Goal: Task Accomplishment & Management: Manage account settings

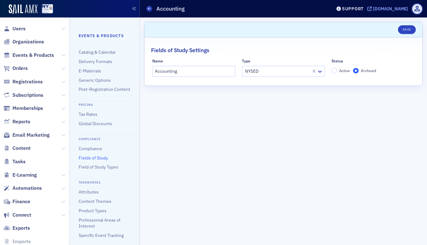
click at [390, 10] on div "[DOMAIN_NAME]" at bounding box center [390, 9] width 35 height 6
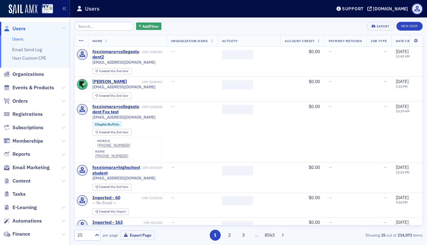
click at [94, 27] on input "search" at bounding box center [104, 26] width 60 height 9
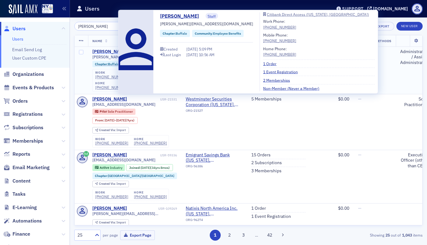
type input "[PERSON_NAME]"
click at [106, 51] on div "[PERSON_NAME]" at bounding box center [109, 52] width 35 height 6
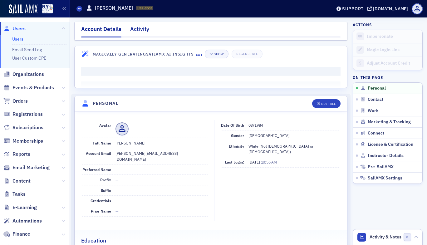
click at [141, 30] on div "Activity" at bounding box center [139, 31] width 19 height 12
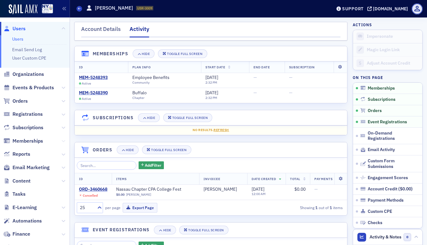
click at [61, 141] on icon at bounding box center [63, 141] width 4 height 4
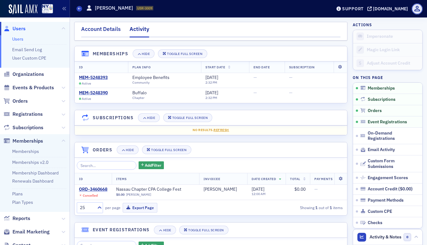
click at [113, 32] on div "Account Details" at bounding box center [101, 31] width 40 height 12
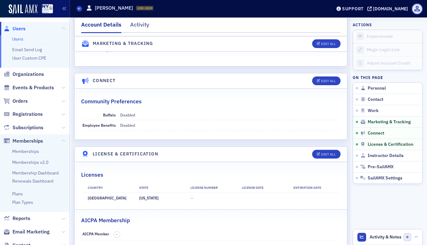
scroll to position [965, 0]
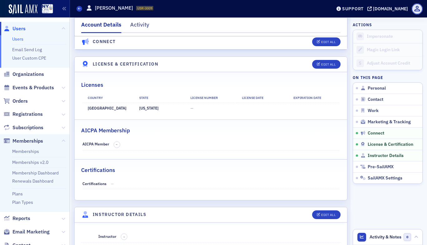
scroll to position [658, 0]
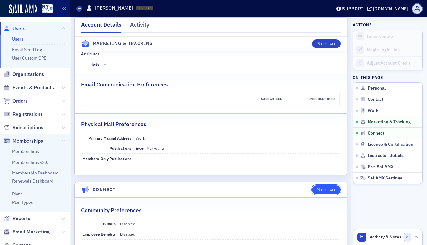
click at [324, 188] on div "Edit All" at bounding box center [328, 189] width 14 height 3
select select "US"
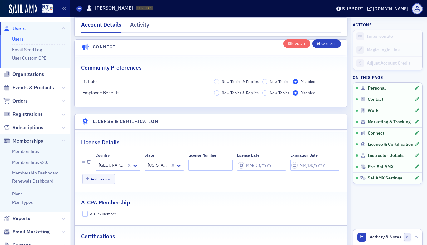
scroll to position [949, 0]
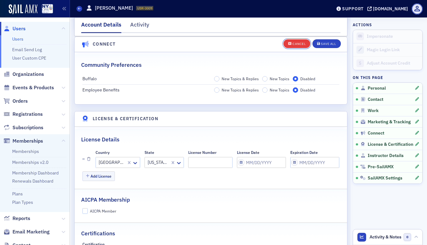
click at [295, 42] on div "Cancel" at bounding box center [298, 43] width 13 height 3
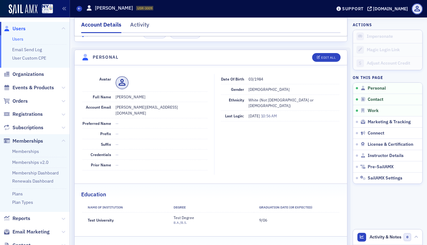
scroll to position [19, 0]
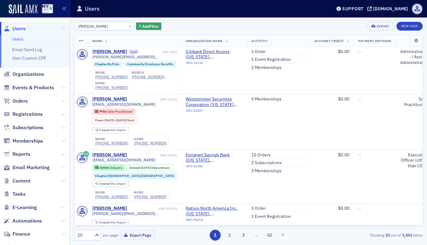
drag, startPoint x: 346, startPoint y: 8, endPoint x: 400, endPoint y: 13, distance: 53.5
click at [400, 13] on div "Support nysscpa.production.sailamx.com" at bounding box center [380, 8] width 94 height 11
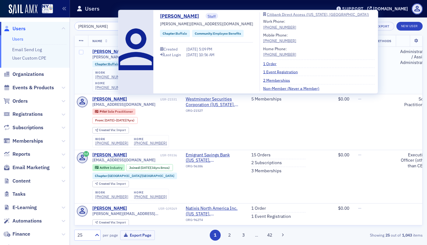
click at [104, 52] on div "Beth Carlson" at bounding box center [109, 52] width 35 height 6
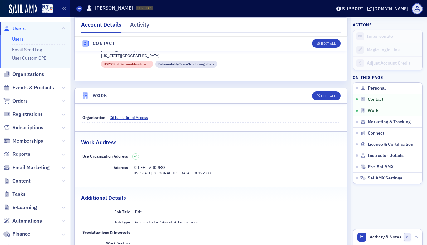
scroll to position [344, 0]
click at [46, 140] on span "Memberships" at bounding box center [35, 140] width 70 height 13
click at [61, 138] on button at bounding box center [63, 141] width 4 height 7
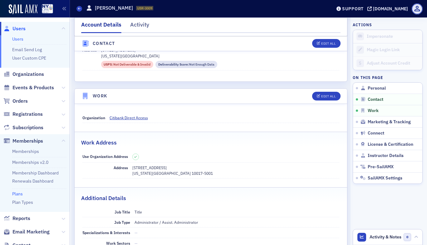
click at [22, 195] on link "Plans" at bounding box center [17, 194] width 11 height 6
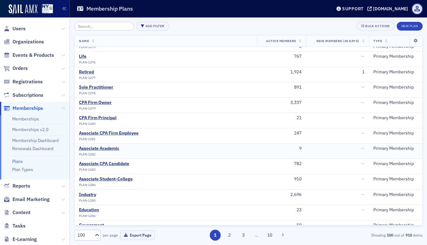
scroll to position [71, 0]
click at [116, 132] on div "Associate CPA Firm Employee" at bounding box center [109, 134] width 60 height 6
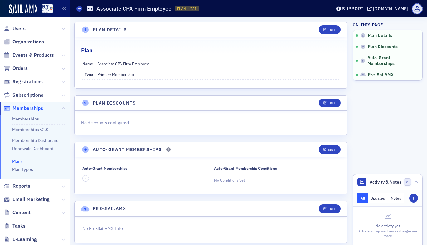
scroll to position [94, 0]
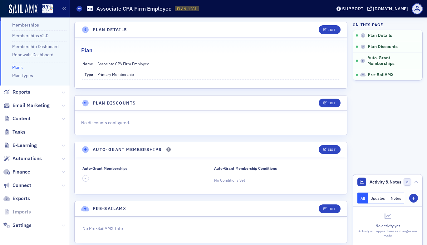
click at [61, 226] on icon at bounding box center [63, 225] width 4 height 4
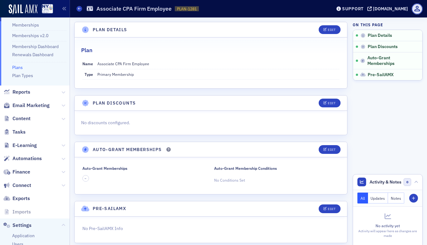
scroll to position [189, 0]
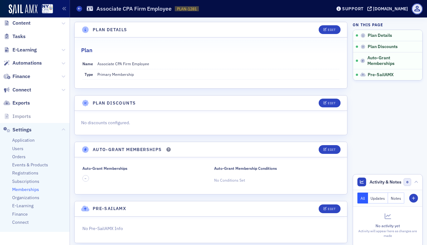
click at [25, 190] on span "Memberships" at bounding box center [25, 190] width 27 height 6
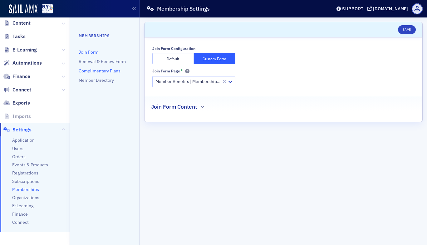
click at [110, 69] on link "Complimentary Plans" at bounding box center [100, 71] width 42 height 6
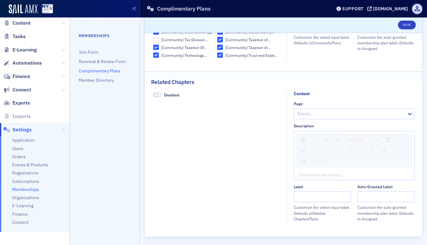
scroll to position [846, 0]
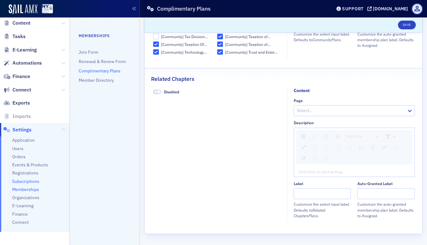
click at [25, 180] on span "Subscriptions" at bounding box center [25, 181] width 27 height 6
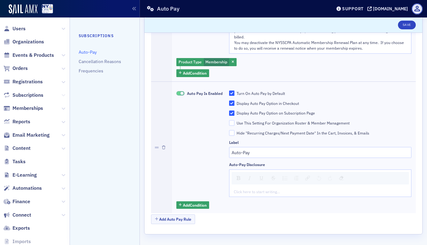
click at [61, 94] on icon at bounding box center [63, 95] width 4 height 4
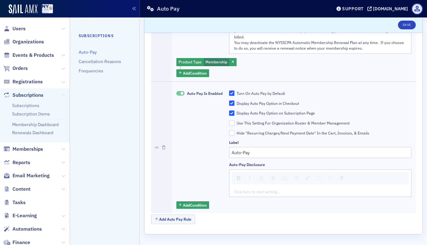
click at [61, 94] on icon at bounding box center [63, 95] width 4 height 4
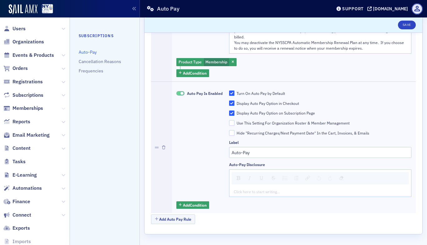
click at [61, 109] on icon at bounding box center [63, 109] width 4 height 4
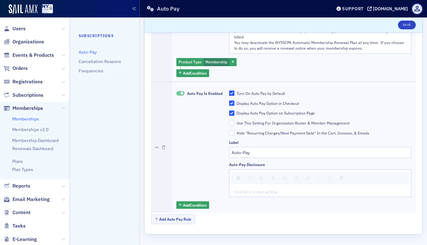
click at [32, 120] on link "Memberships" at bounding box center [25, 119] width 27 height 6
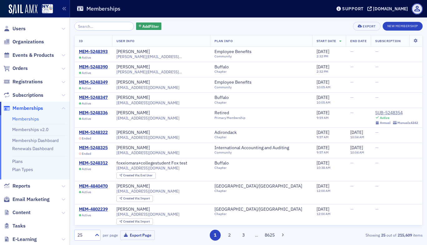
scroll to position [94, 0]
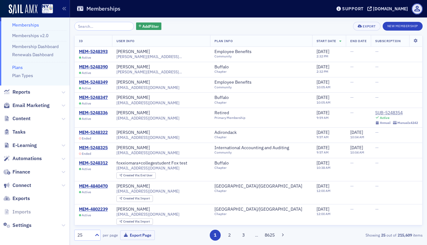
click at [19, 68] on link "Plans" at bounding box center [17, 68] width 11 height 6
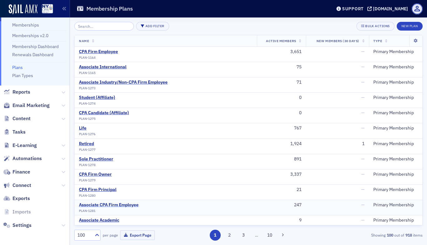
click at [114, 205] on div "Associate CPA Firm Employee" at bounding box center [109, 205] width 60 height 6
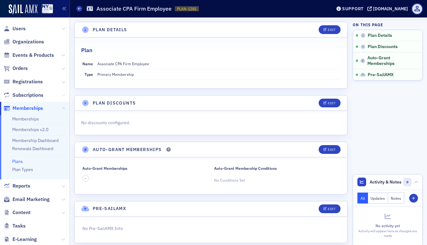
click at [61, 96] on icon at bounding box center [63, 95] width 4 height 4
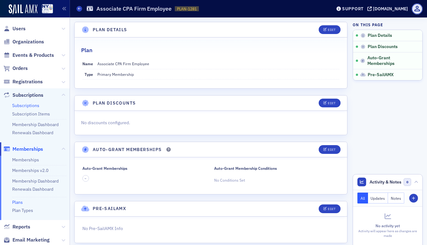
click at [27, 106] on link "Subscriptions" at bounding box center [25, 106] width 27 height 6
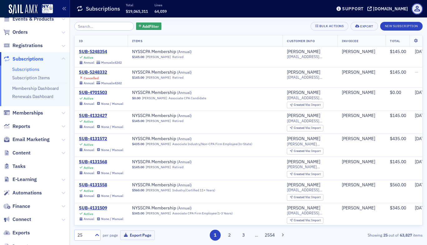
scroll to position [70, 0]
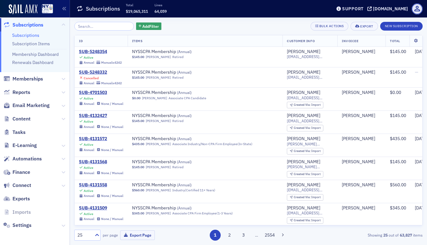
click at [61, 225] on span "Settings" at bounding box center [35, 225] width 70 height 13
click at [61, 225] on icon at bounding box center [63, 226] width 4 height 4
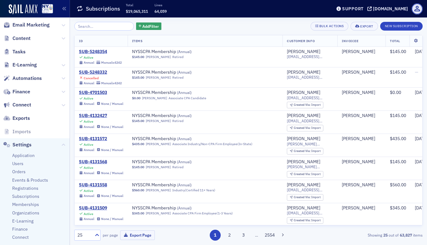
scroll to position [166, 0]
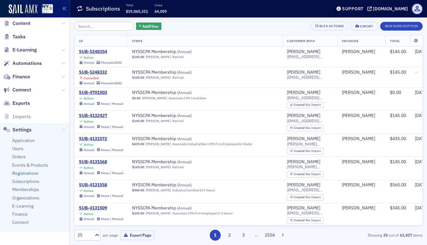
click at [31, 173] on span "Registrations" at bounding box center [25, 173] width 26 height 6
click at [32, 180] on span "Subscriptions" at bounding box center [25, 181] width 27 height 6
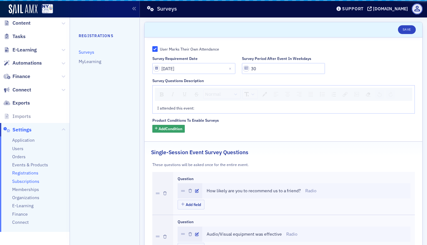
scroll to position [125, 0]
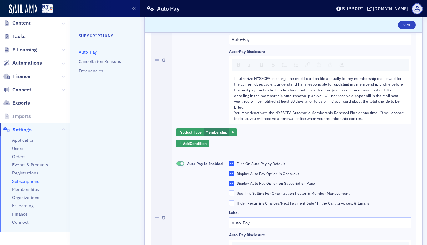
scroll to position [148, 0]
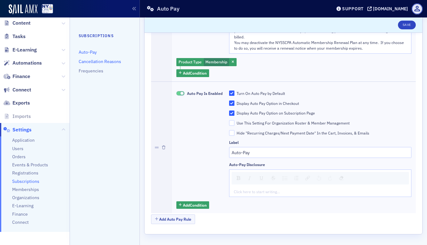
click at [96, 63] on link "Cancellation Reasons" at bounding box center [100, 62] width 42 height 6
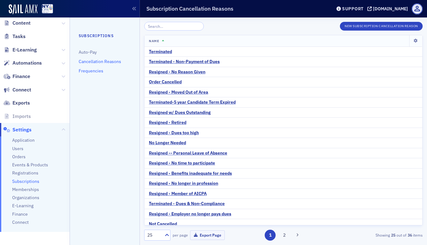
click at [90, 72] on link "Frequencies" at bounding box center [91, 71] width 25 height 6
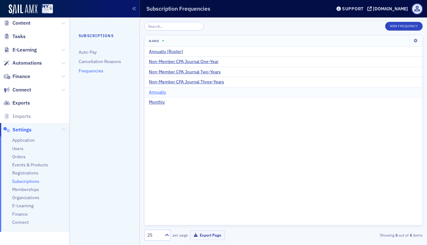
click at [158, 92] on span "Annually" at bounding box center [157, 93] width 17 height 6
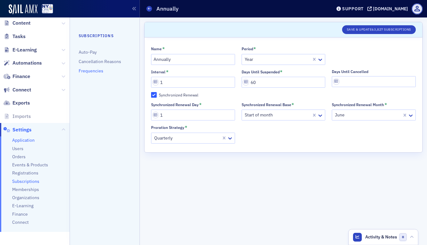
click at [27, 141] on span "Application" at bounding box center [23, 140] width 22 height 6
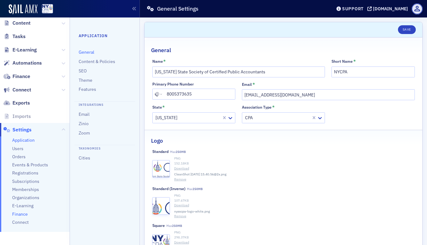
click at [19, 213] on span "Finance" at bounding box center [20, 214] width 16 height 6
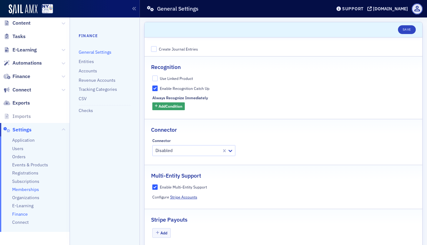
click at [22, 192] on span "Memberships" at bounding box center [25, 190] width 27 height 6
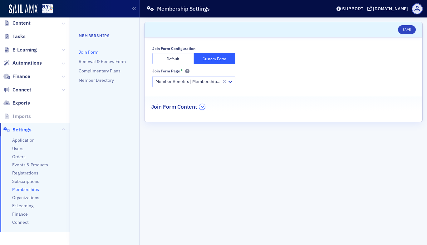
click at [204, 107] on icon "button" at bounding box center [202, 107] width 4 height 4
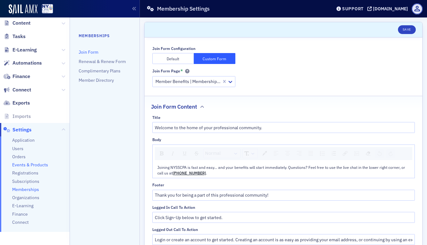
click at [27, 163] on span "Events & Products" at bounding box center [30, 165] width 36 height 6
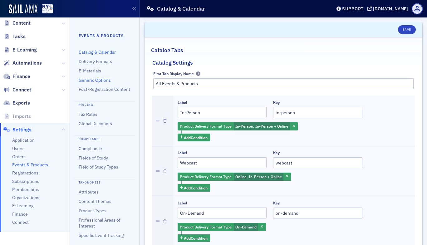
click at [97, 80] on link "Generic Options" at bounding box center [95, 80] width 32 height 6
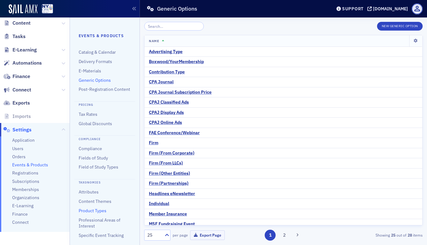
click at [95, 213] on link "Product Types" at bounding box center [93, 211] width 28 height 6
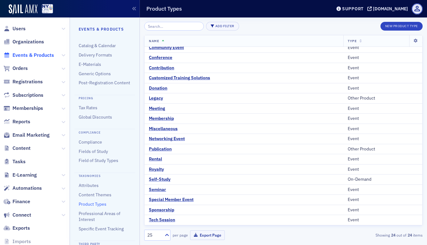
click at [22, 53] on span "Events & Products" at bounding box center [32, 55] width 41 height 7
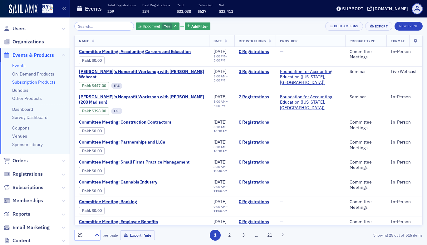
click at [32, 82] on link "Subscription Products" at bounding box center [33, 82] width 43 height 6
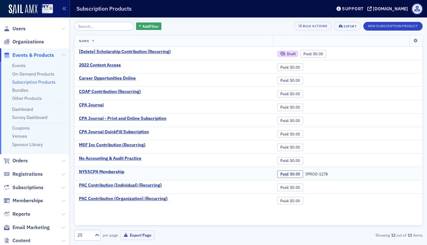
click at [105, 172] on div "NYSSCPA Membership" at bounding box center [101, 172] width 45 height 6
click at [94, 171] on div "NYSSCPA Membership" at bounding box center [101, 172] width 45 height 6
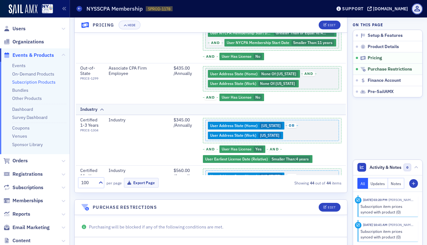
scroll to position [405, 0]
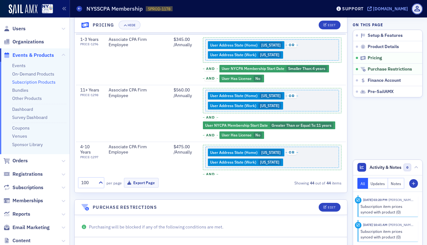
click at [373, 8] on div "[DOMAIN_NAME]" at bounding box center [390, 9] width 35 height 6
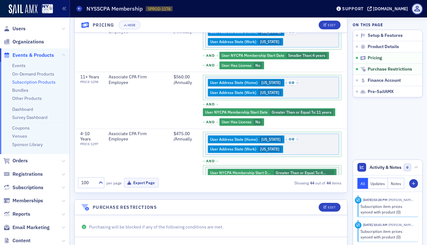
scroll to position [422, 0]
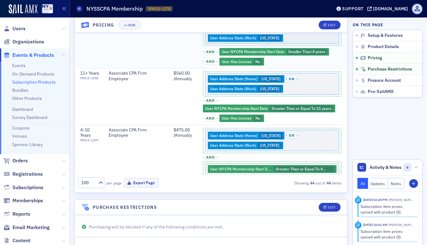
click at [263, 66] on div "User Address State (Home) New York or User Address State (Work) New York and Us…" at bounding box center [272, 43] width 139 height 46
click at [248, 66] on div "User Address State (Home) New York or User Address State (Work) New York and Us…" at bounding box center [272, 43] width 139 height 46
click at [274, 66] on div "User Address State (Home) New York or User Address State (Work) New York and Us…" at bounding box center [272, 43] width 139 height 46
click at [233, 66] on div "User Address State (Home) New York or User Address State (Work) New York and Us…" at bounding box center [272, 43] width 139 height 46
click at [311, 66] on div "User Address State (Home) New York or User Address State (Work) New York and Us…" at bounding box center [272, 43] width 139 height 46
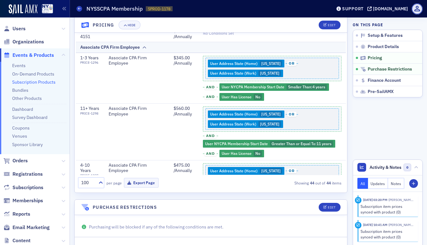
scroll to position [370, 0]
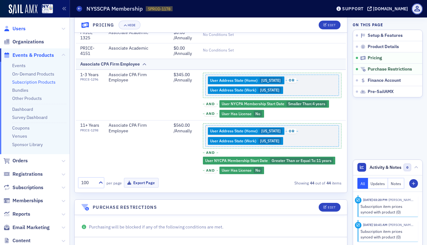
click at [23, 29] on span "Users" at bounding box center [18, 28] width 13 height 7
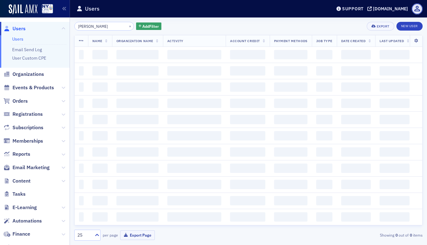
click at [104, 26] on input "beth carlson" at bounding box center [104, 26] width 60 height 9
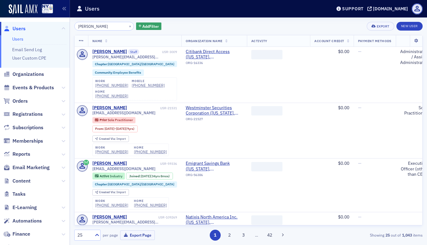
type input "beth carlson"
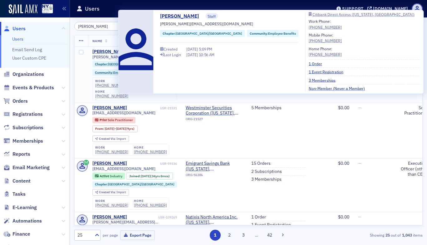
click at [109, 54] on div "Beth Carlson" at bounding box center [109, 52] width 35 height 6
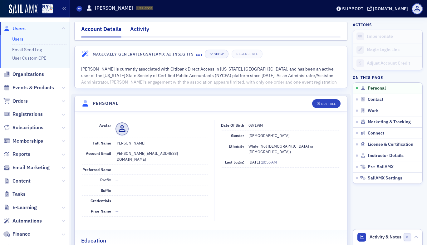
click at [140, 26] on div "Activity" at bounding box center [139, 31] width 19 height 12
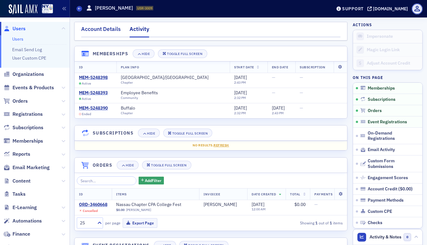
click at [106, 31] on div "Account Details" at bounding box center [101, 31] width 40 height 12
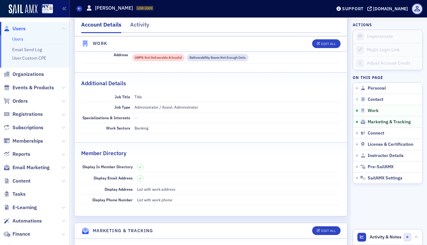
scroll to position [472, 0]
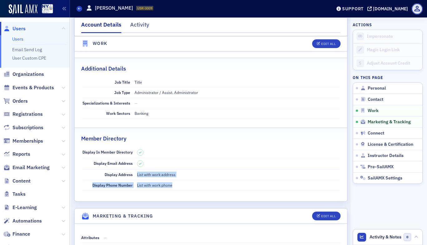
drag, startPoint x: 136, startPoint y: 169, endPoint x: 174, endPoint y: 181, distance: 39.9
click at [174, 181] on dl "Display In Member Directory Display Email Address Display Address List with wor…" at bounding box center [210, 168] width 257 height 43
click at [174, 181] on dd "List with work phone" at bounding box center [238, 185] width 202 height 10
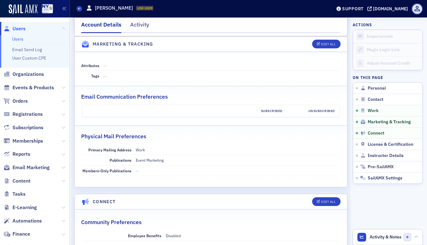
scroll to position [645, 0]
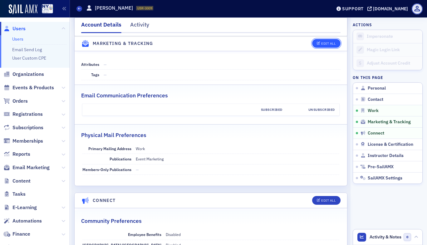
click at [323, 43] on div "Edit All" at bounding box center [328, 43] width 14 height 3
select select "US"
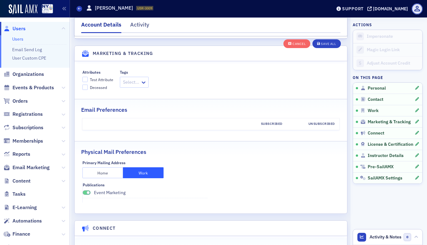
scroll to position [863, 0]
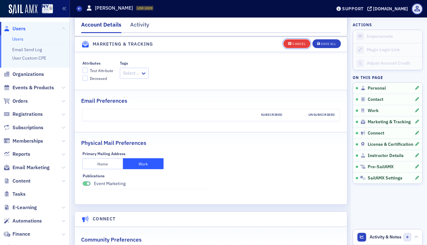
click at [292, 43] on div "Cancel" at bounding box center [298, 43] width 13 height 3
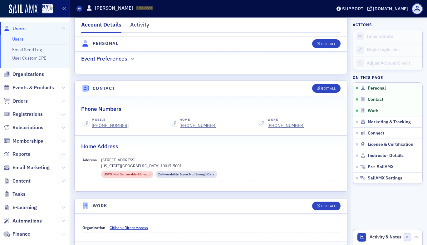
scroll to position [238, 0]
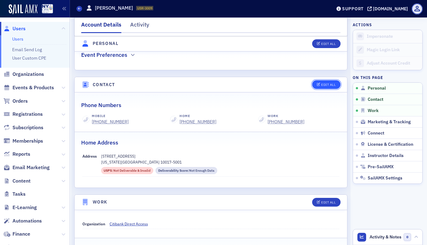
click at [325, 80] on button "Edit All" at bounding box center [326, 84] width 28 height 9
select select "US"
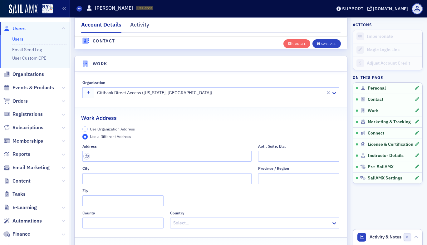
scroll to position [522, 0]
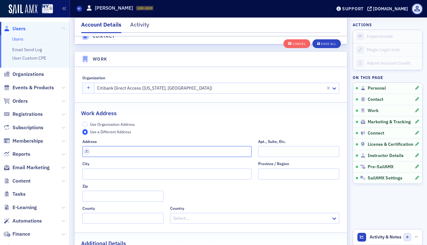
click at [214, 152] on input "text" at bounding box center [166, 151] width 169 height 11
click at [265, 111] on div "Work Address" at bounding box center [210, 110] width 259 height 15
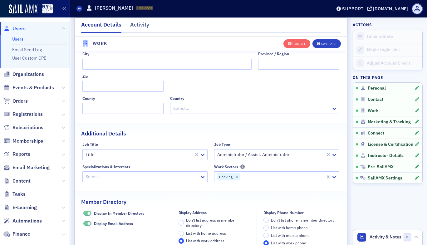
scroll to position [640, 0]
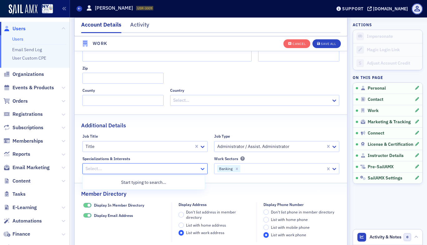
click at [199, 171] on icon at bounding box center [202, 169] width 6 height 6
click at [199, 168] on icon at bounding box center [202, 169] width 6 height 6
click at [179, 212] on label "Don't list address in member directory" at bounding box center [213, 214] width 71 height 11
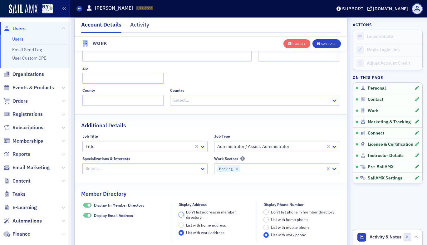
click at [179, 212] on input "Don't list address in member directory" at bounding box center [181, 215] width 6 height 6
click at [325, 49] on div "Cancel Save All" at bounding box center [311, 43] width 57 height 13
click at [329, 40] on button "Save All" at bounding box center [326, 43] width 28 height 9
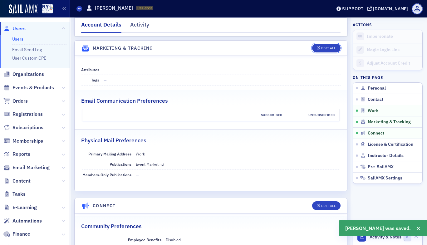
click at [329, 44] on button "Edit All" at bounding box center [326, 48] width 28 height 9
select select "US"
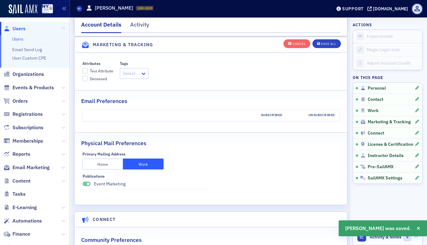
scroll to position [863, 0]
click at [322, 45] on div "Save All" at bounding box center [328, 43] width 15 height 3
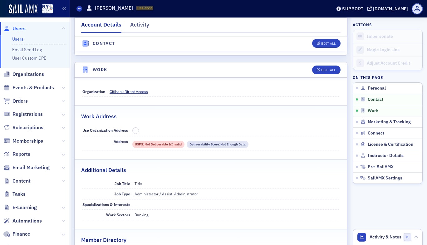
scroll to position [172, 0]
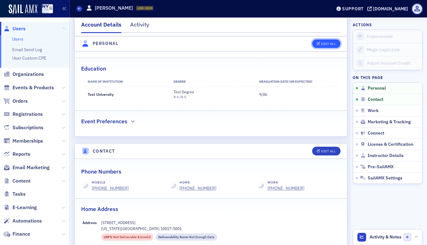
click at [324, 40] on button "Edit All" at bounding box center [326, 43] width 28 height 9
select select "US"
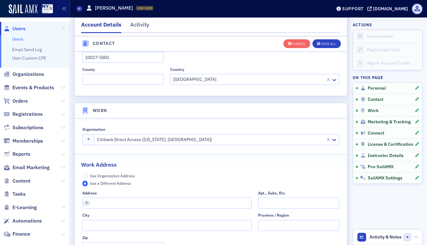
scroll to position [669, 0]
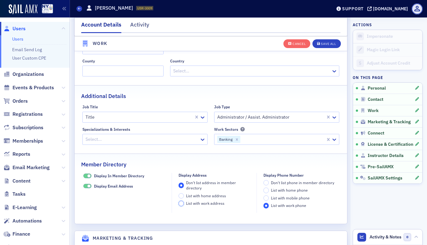
click at [178, 202] on input "List with work address" at bounding box center [181, 204] width 6 height 6
click at [326, 45] on div "Save All" at bounding box center [328, 43] width 15 height 3
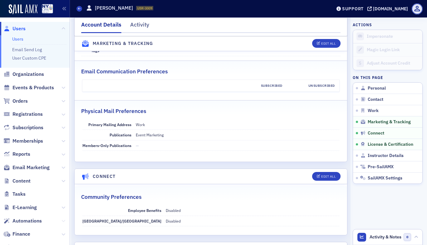
click at [61, 222] on icon at bounding box center [63, 221] width 4 height 4
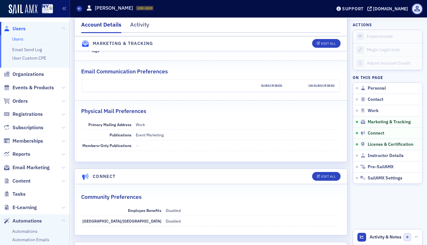
scroll to position [154, 0]
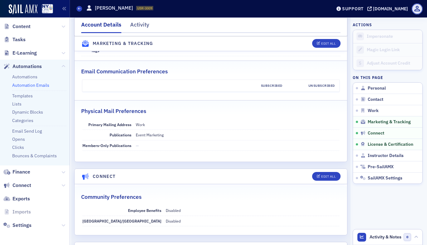
click at [43, 87] on link "Automation Emails" at bounding box center [30, 85] width 37 height 6
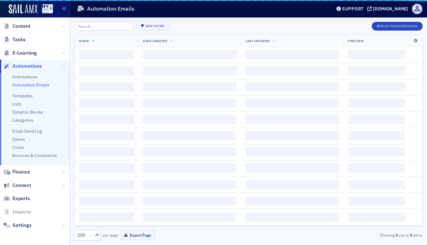
scroll to position [122, 0]
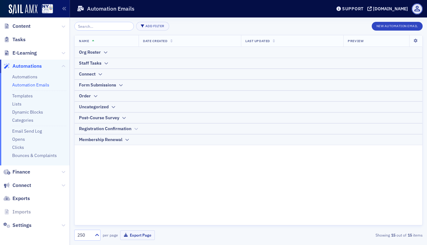
click at [135, 128] on icon at bounding box center [135, 129] width 5 height 4
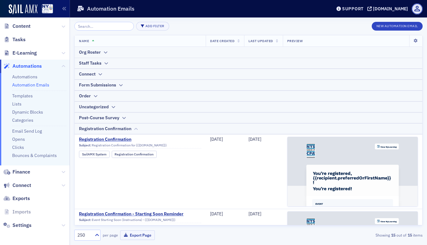
click at [135, 128] on icon at bounding box center [135, 129] width 5 height 4
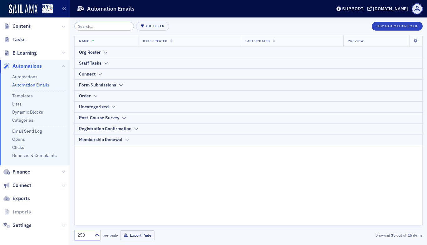
click at [128, 140] on icon at bounding box center [126, 140] width 5 height 4
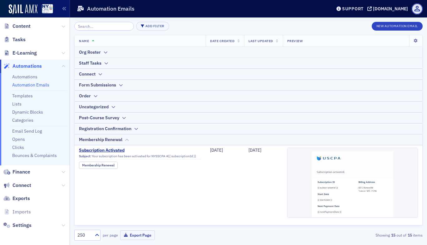
click at [128, 140] on icon at bounding box center [126, 140] width 5 height 4
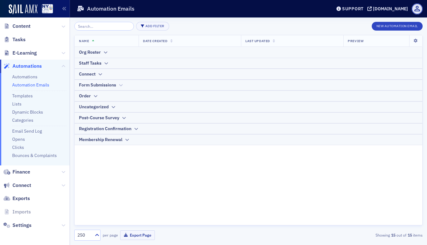
click at [119, 84] on icon at bounding box center [120, 85] width 5 height 4
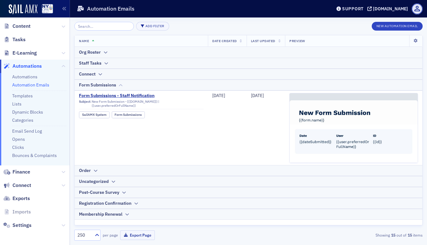
click at [119, 84] on icon at bounding box center [120, 85] width 5 height 4
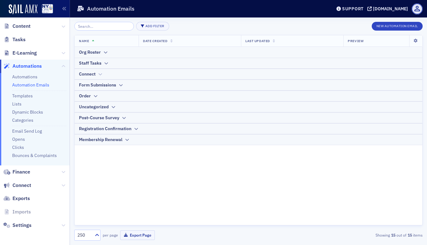
click at [101, 75] on icon at bounding box center [100, 74] width 5 height 4
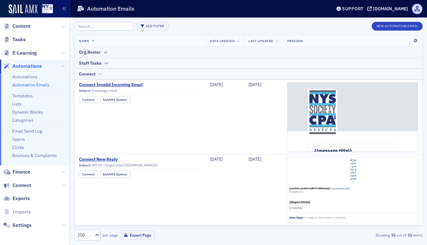
click at [101, 75] on icon at bounding box center [100, 74] width 5 height 4
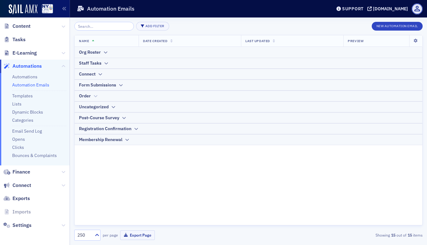
click at [94, 95] on icon at bounding box center [95, 96] width 5 height 4
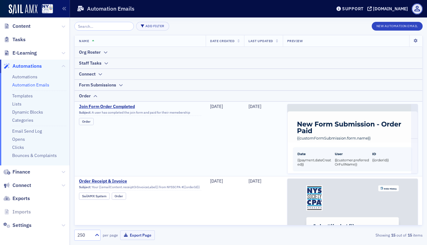
click at [201, 138] on td "Join Form Order Completed Subject: A user has completed the join form and paid …" at bounding box center [140, 138] width 131 height 75
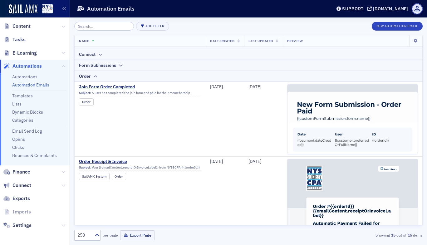
scroll to position [18, 0]
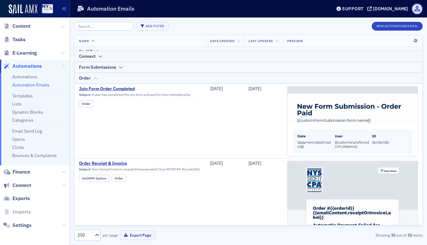
click at [95, 78] on icon at bounding box center [95, 78] width 5 height 4
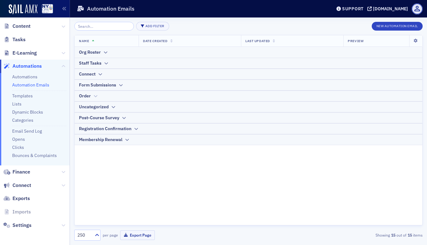
scroll to position [0, 0]
click at [35, 132] on link "Email Send Log" at bounding box center [27, 131] width 30 height 6
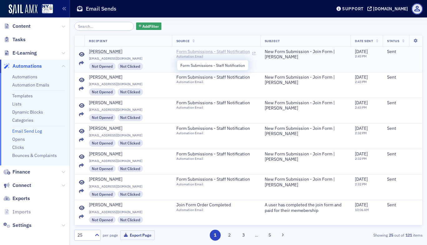
click at [203, 50] on span "Form Submissions - Staff Notification" at bounding box center [213, 52] width 74 height 6
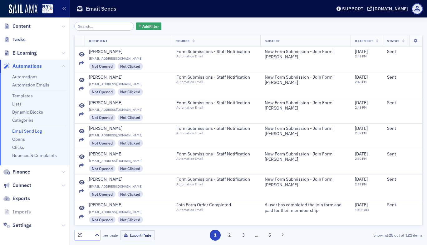
click at [24, 99] on li "Templates" at bounding box center [39, 94] width 54 height 8
click at [26, 97] on link "Templates" at bounding box center [22, 96] width 21 height 6
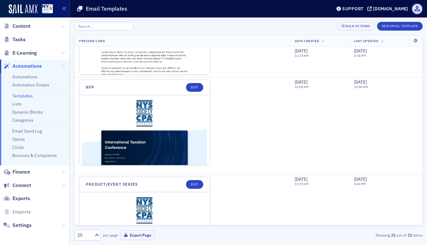
scroll to position [1493, 0]
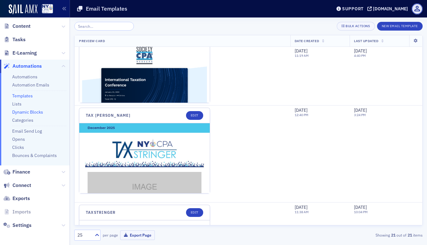
click at [32, 111] on link "Dynamic Blocks" at bounding box center [27, 112] width 31 height 6
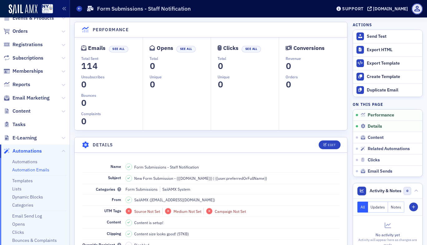
scroll to position [47, 0]
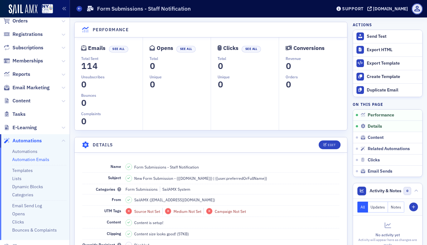
click at [40, 159] on link "Automation Emails" at bounding box center [30, 160] width 37 height 6
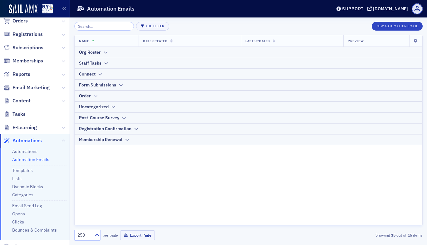
click at [93, 96] on icon at bounding box center [95, 96] width 5 height 4
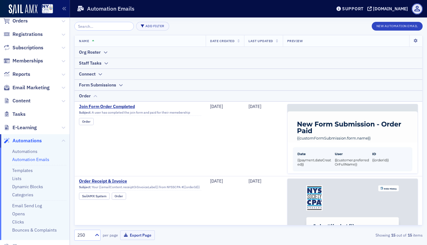
click at [95, 99] on div at bounding box center [95, 96] width 5 height 7
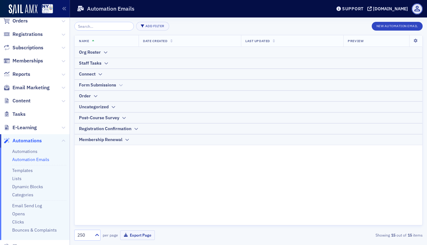
click at [121, 82] on div at bounding box center [120, 85] width 5 height 7
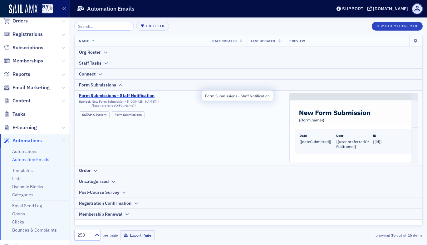
click at [135, 94] on span "Form Submissions - Staff Notification" at bounding box center [140, 96] width 122 height 6
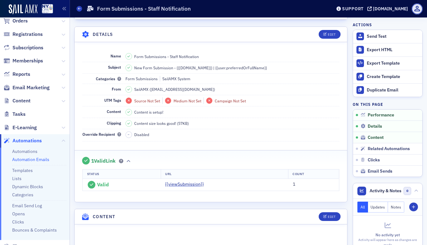
scroll to position [112, 0]
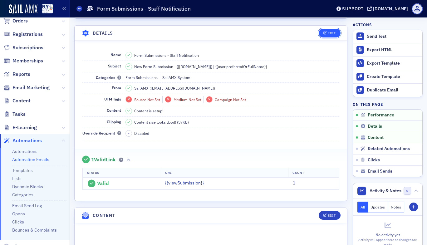
click at [327, 33] on div "Edit" at bounding box center [331, 32] width 8 height 3
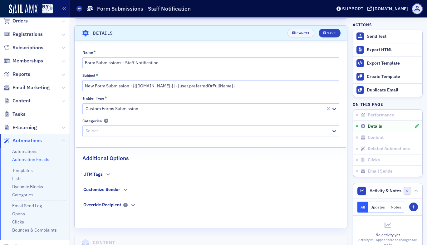
scroll to position [116, 0]
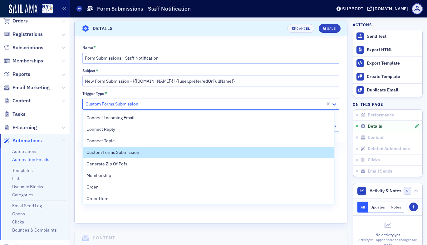
click at [331, 104] on icon at bounding box center [334, 104] width 6 height 6
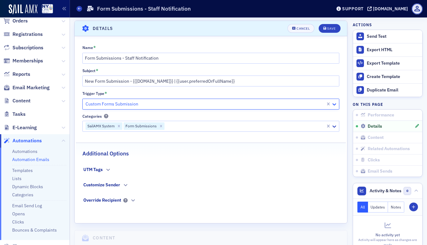
click at [331, 104] on icon at bounding box center [334, 104] width 6 height 6
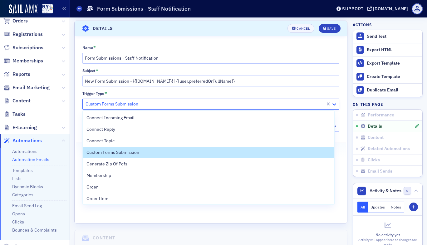
click at [331, 102] on icon at bounding box center [334, 104] width 6 height 6
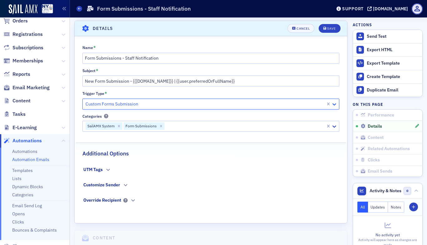
click at [331, 102] on icon at bounding box center [334, 104] width 6 height 6
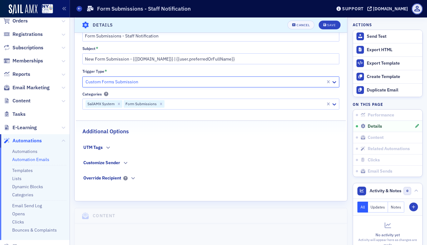
scroll to position [134, 0]
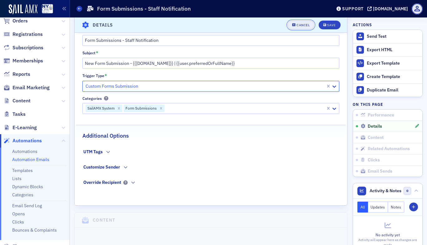
click at [296, 24] on div "Cancel" at bounding box center [302, 24] width 13 height 3
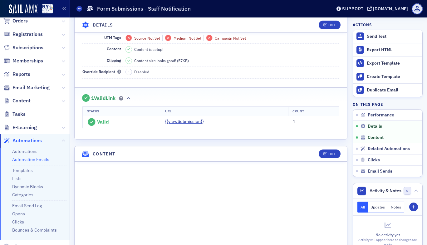
scroll to position [170, 0]
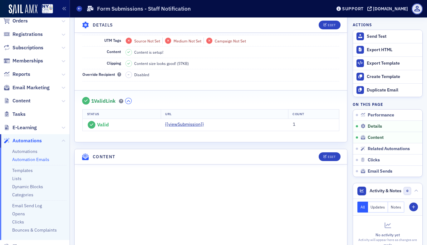
click at [130, 99] on icon "button" at bounding box center [128, 101] width 4 height 4
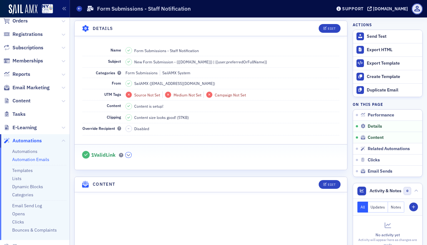
scroll to position [104, 0]
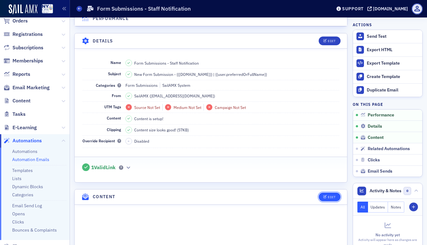
click at [323, 197] on icon "button" at bounding box center [325, 196] width 4 height 3
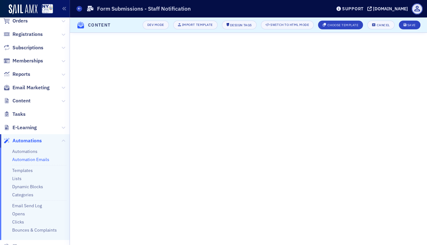
scroll to position [272, 0]
click at [151, 22] on button "Dev Mode" at bounding box center [156, 25] width 26 height 9
click at [377, 27] on div "Cancel" at bounding box center [382, 24] width 13 height 3
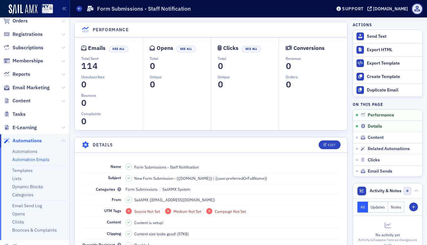
scroll to position [0, 0]
click at [371, 125] on span "Details" at bounding box center [374, 127] width 14 height 6
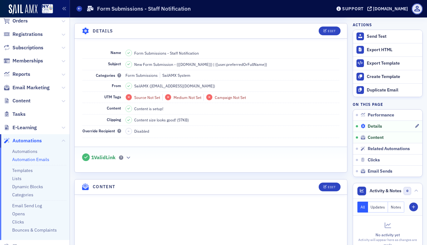
scroll to position [116, 0]
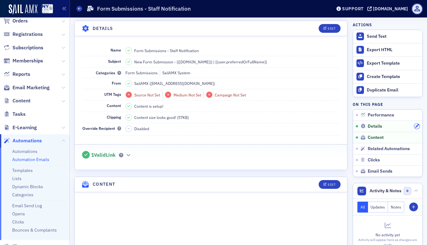
click at [415, 127] on icon "button" at bounding box center [417, 126] width 4 height 4
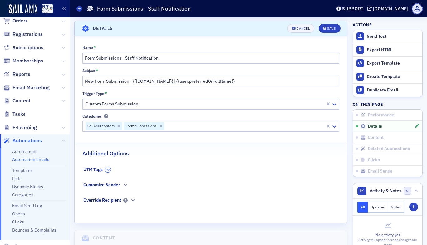
click at [107, 169] on icon "button" at bounding box center [108, 170] width 4 height 4
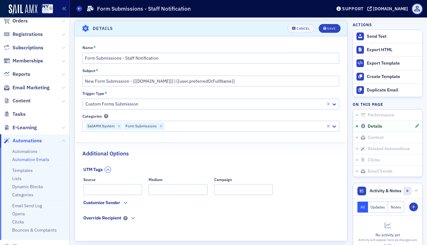
click at [107, 169] on icon "button" at bounding box center [108, 170] width 4 height 4
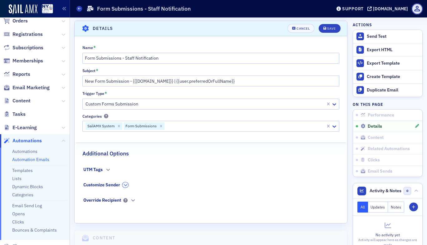
click at [124, 186] on icon "button" at bounding box center [126, 185] width 4 height 4
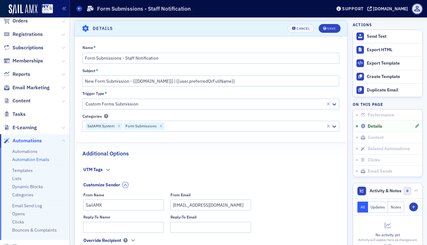
click at [124, 186] on icon "button" at bounding box center [126, 185] width 4 height 4
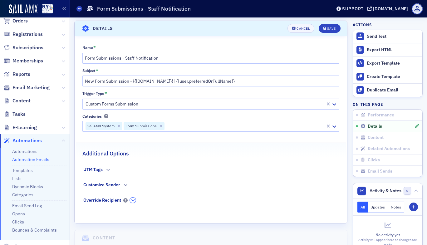
click at [131, 199] on icon "button" at bounding box center [133, 200] width 4 height 4
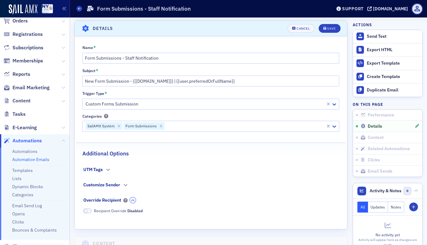
click at [131, 199] on icon "button" at bounding box center [133, 200] width 4 height 4
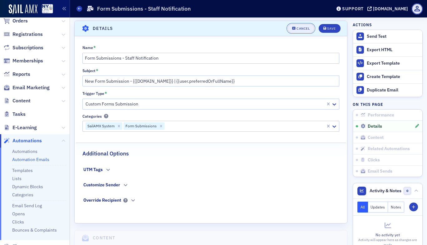
click at [294, 26] on button "Cancel" at bounding box center [300, 28] width 27 height 9
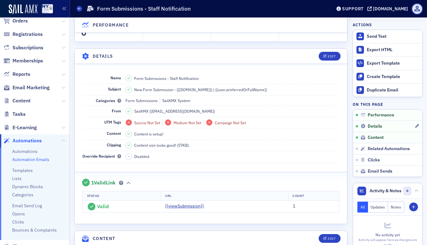
scroll to position [0, 0]
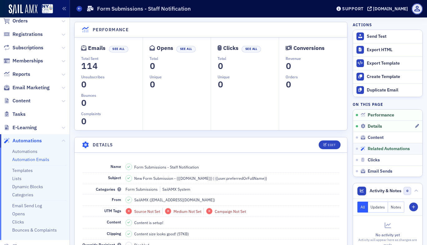
click at [383, 149] on span "Related Automations" at bounding box center [388, 149] width 42 height 6
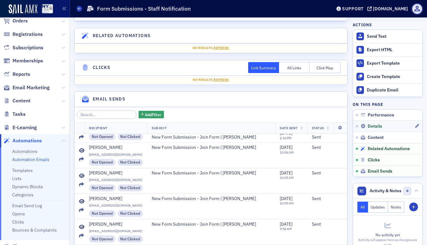
scroll to position [695, 0]
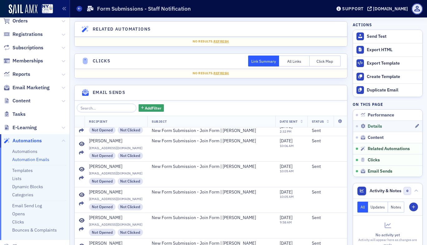
click at [38, 158] on link "Automation Emails" at bounding box center [30, 160] width 37 height 6
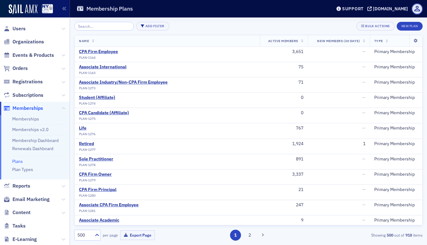
scroll to position [30, 0]
